Goal: Task Accomplishment & Management: Check status

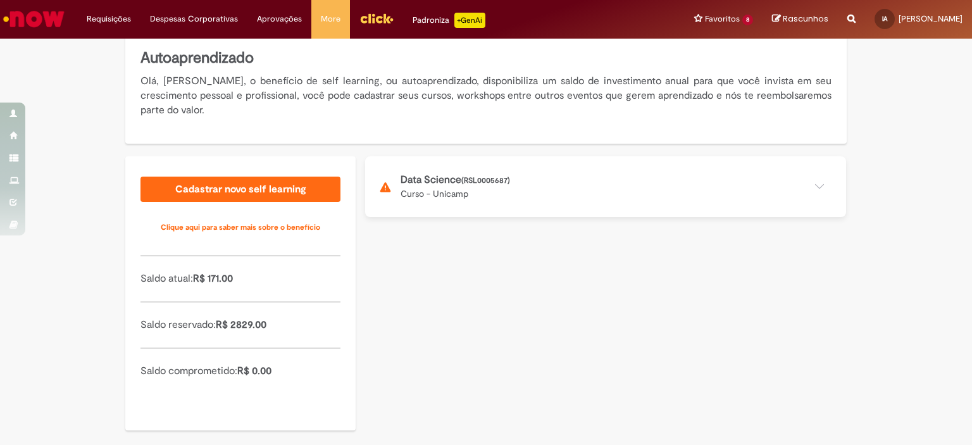
scroll to position [159, 0]
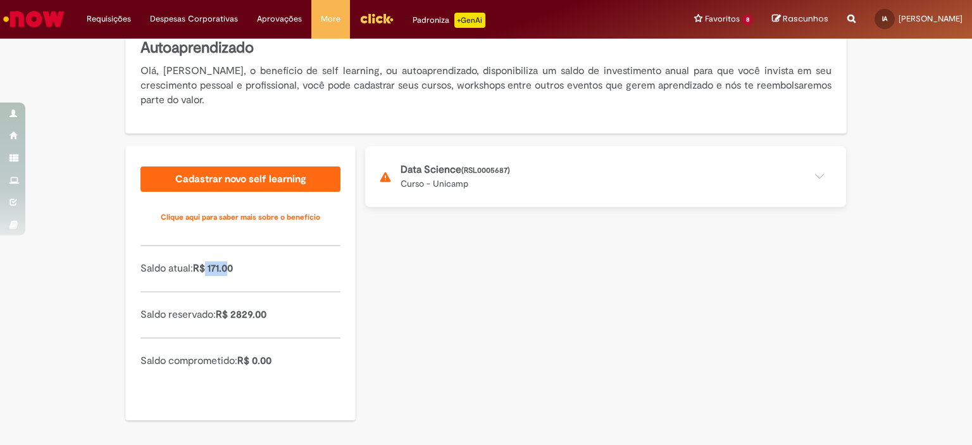
drag, startPoint x: 203, startPoint y: 270, endPoint x: 226, endPoint y: 269, distance: 22.8
click at [226, 269] on span "R$ 171.00" at bounding box center [213, 268] width 40 height 13
click at [514, 177] on button at bounding box center [605, 176] width 481 height 61
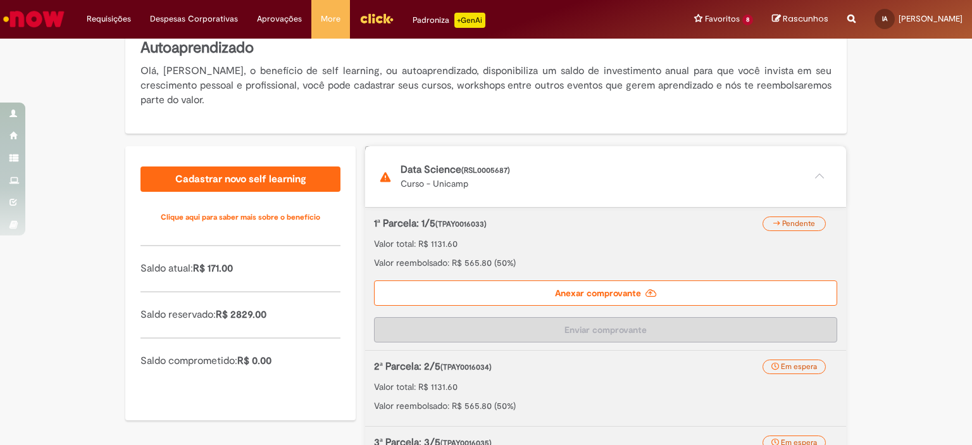
scroll to position [223, 0]
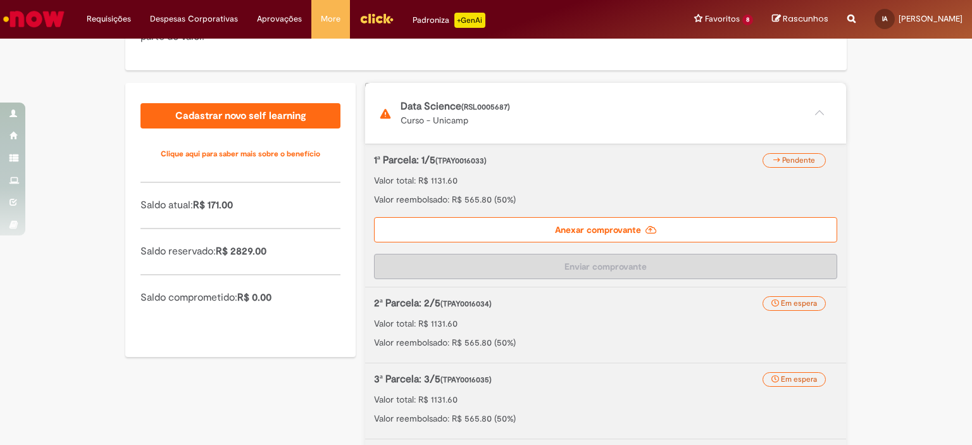
click at [533, 237] on label "Anexar comprovante" at bounding box center [605, 229] width 463 height 25
click at [533, 97] on input "Anexar comprovante" at bounding box center [451, 90] width 172 height 14
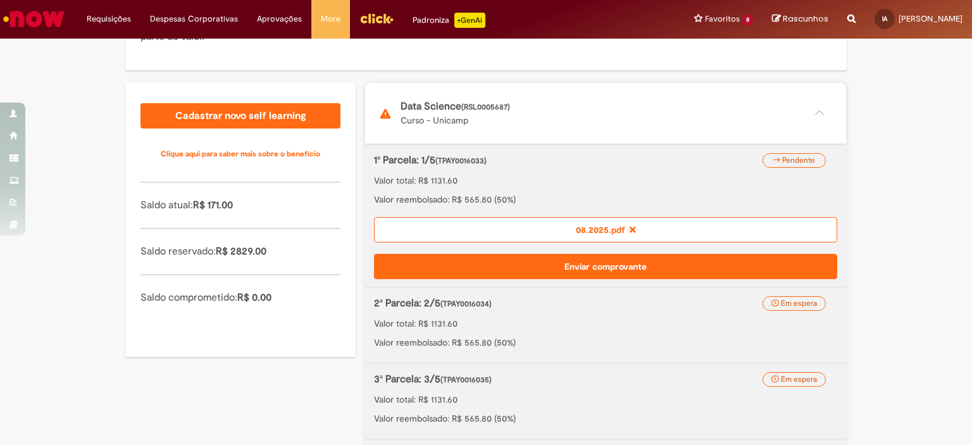
click at [669, 264] on button "Enviar comprovante" at bounding box center [605, 266] width 463 height 25
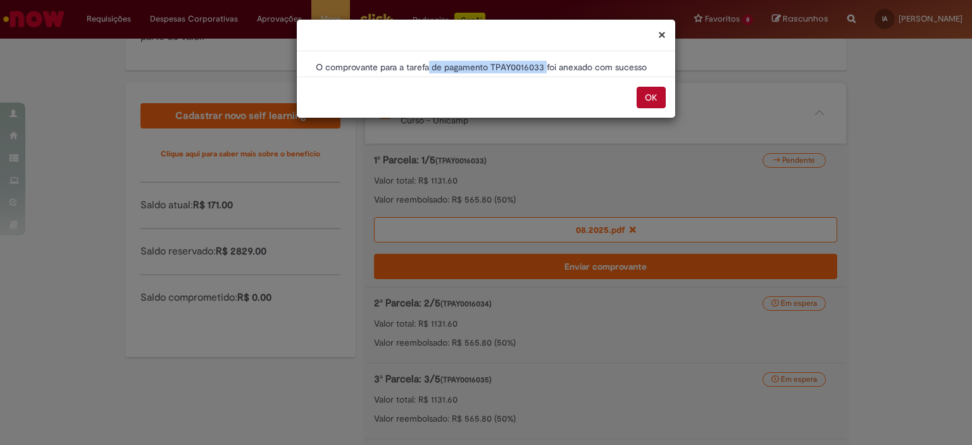
drag, startPoint x: 458, startPoint y: 68, endPoint x: 547, endPoint y: 66, distance: 88.6
click at [547, 66] on p "O comprovante para a tarefa de pagamento TPAY0016033 foi anexado com sucesso" at bounding box center [486, 67] width 340 height 13
click at [654, 96] on button "OK" at bounding box center [650, 98] width 29 height 22
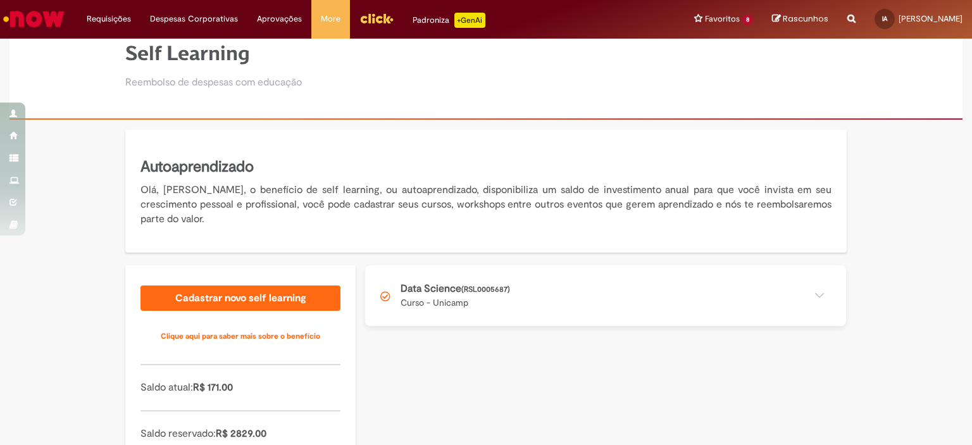
scroll to position [63, 0]
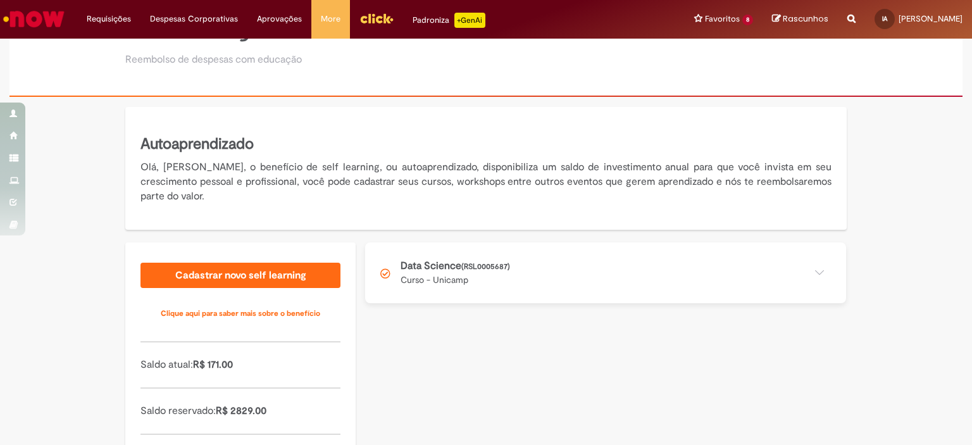
click at [741, 280] on button at bounding box center [605, 272] width 481 height 61
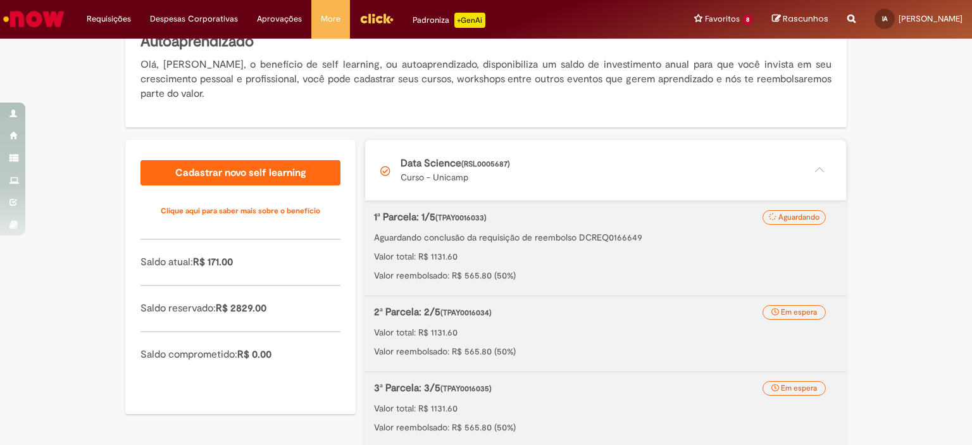
scroll to position [139, 0]
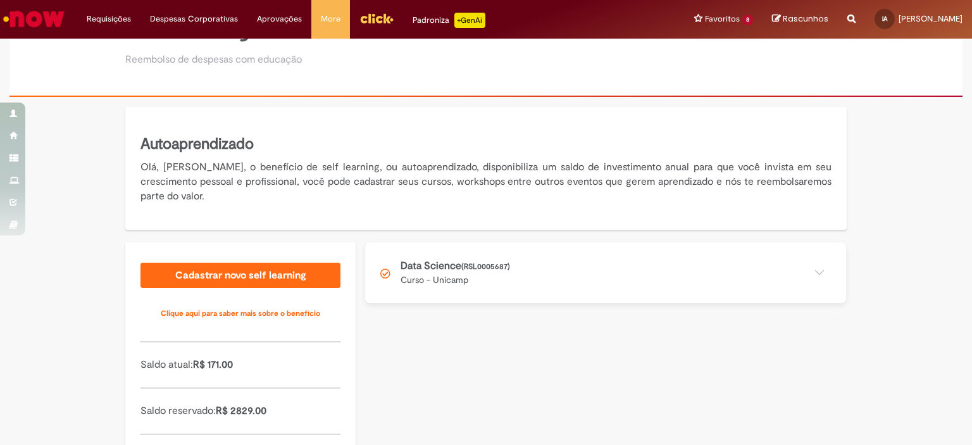
click at [511, 275] on button at bounding box center [605, 272] width 481 height 61
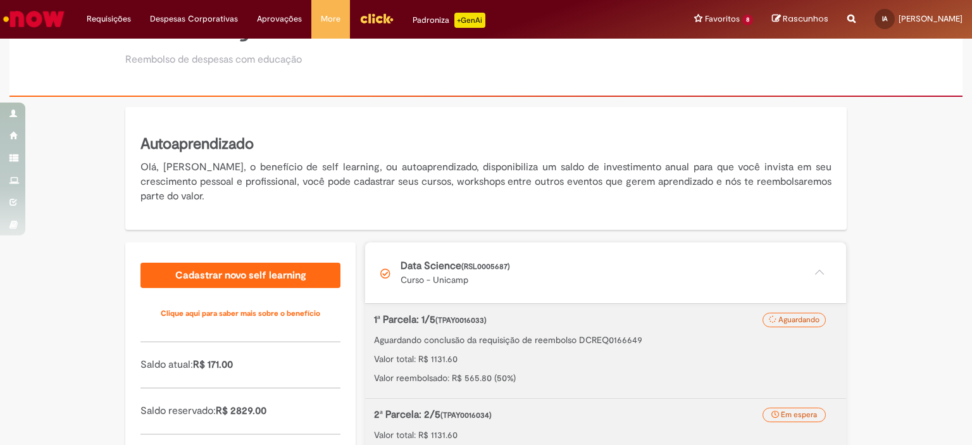
scroll to position [127, 0]
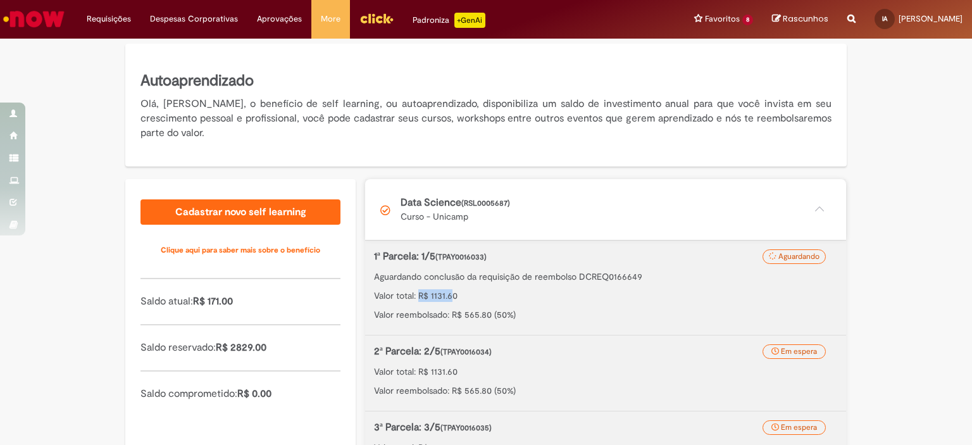
drag, startPoint x: 414, startPoint y: 291, endPoint x: 448, endPoint y: 292, distance: 34.2
click at [447, 291] on p "Valor total: R$ 1131.60" at bounding box center [605, 295] width 463 height 13
drag, startPoint x: 455, startPoint y: 311, endPoint x: 506, endPoint y: 314, distance: 50.7
click at [506, 313] on p "Valor reembolsado: R$ 565.80 (50%)" at bounding box center [605, 314] width 463 height 13
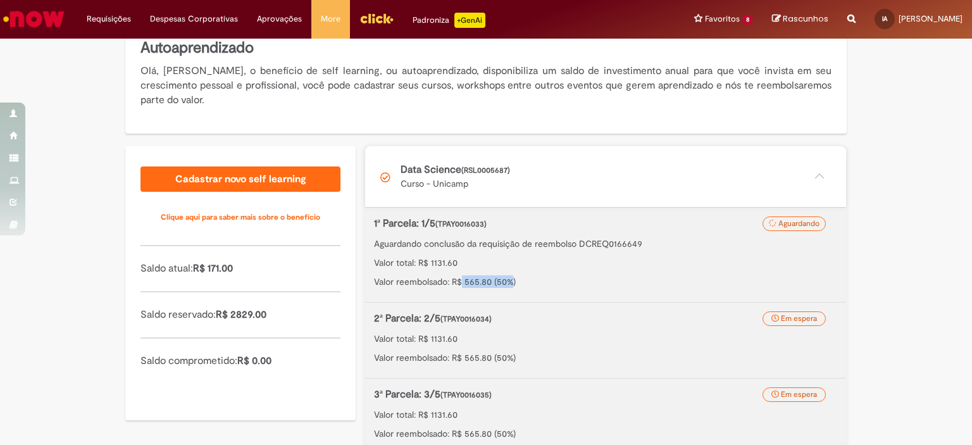
scroll to position [190, 0]
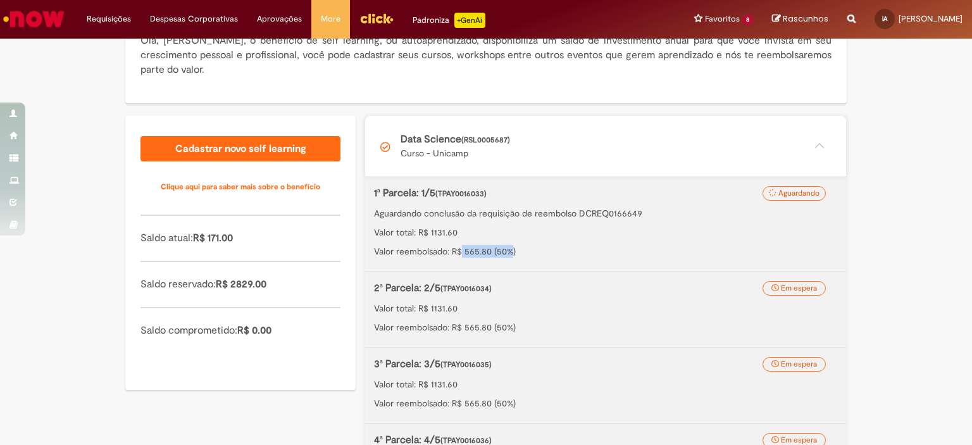
click at [478, 252] on p "Valor reembolsado: R$ 565.80 (50%)" at bounding box center [605, 251] width 463 height 13
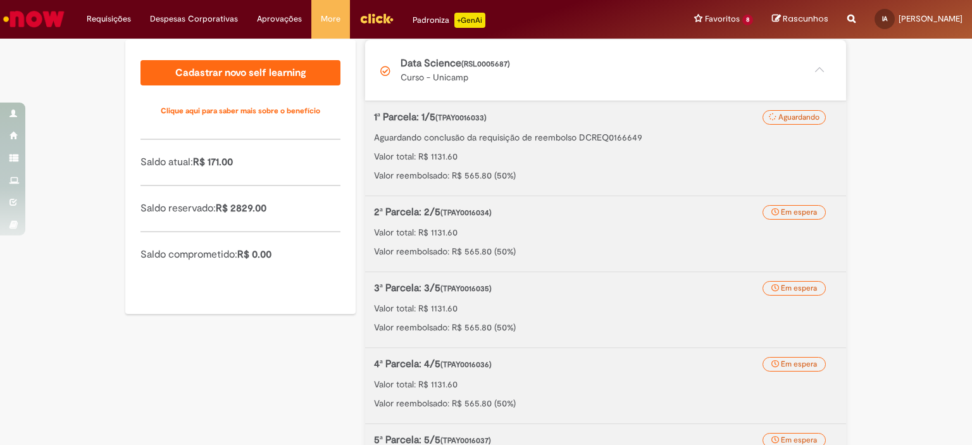
scroll to position [13, 0]
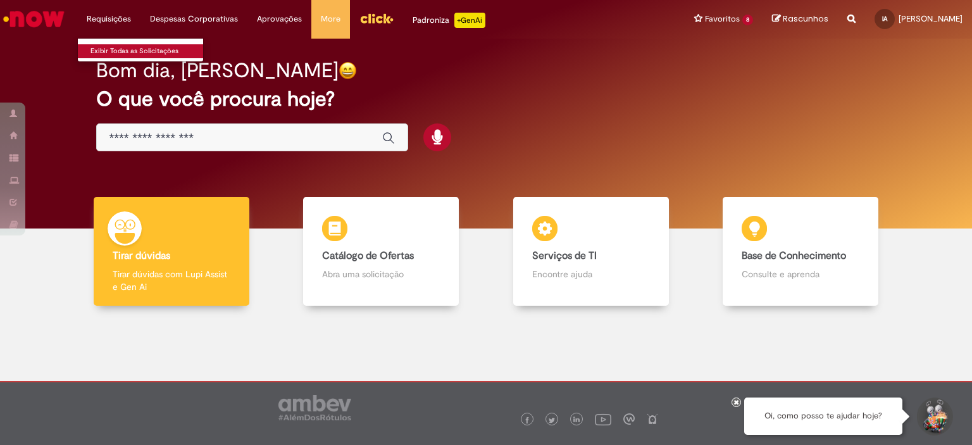
click at [132, 47] on link "Exibir Todas as Solicitações" at bounding box center [147, 51] width 139 height 14
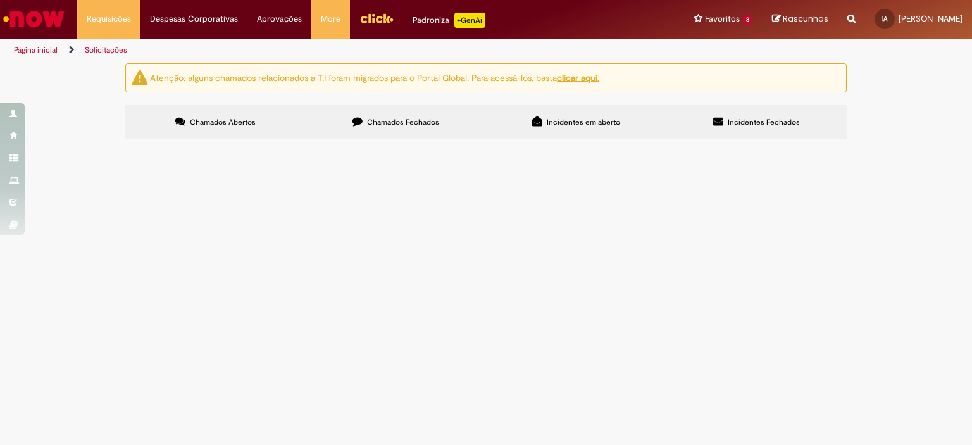
click at [394, 120] on span "Chamados Fechados" at bounding box center [403, 122] width 72 height 10
